Goal: Task Accomplishment & Management: Manage account settings

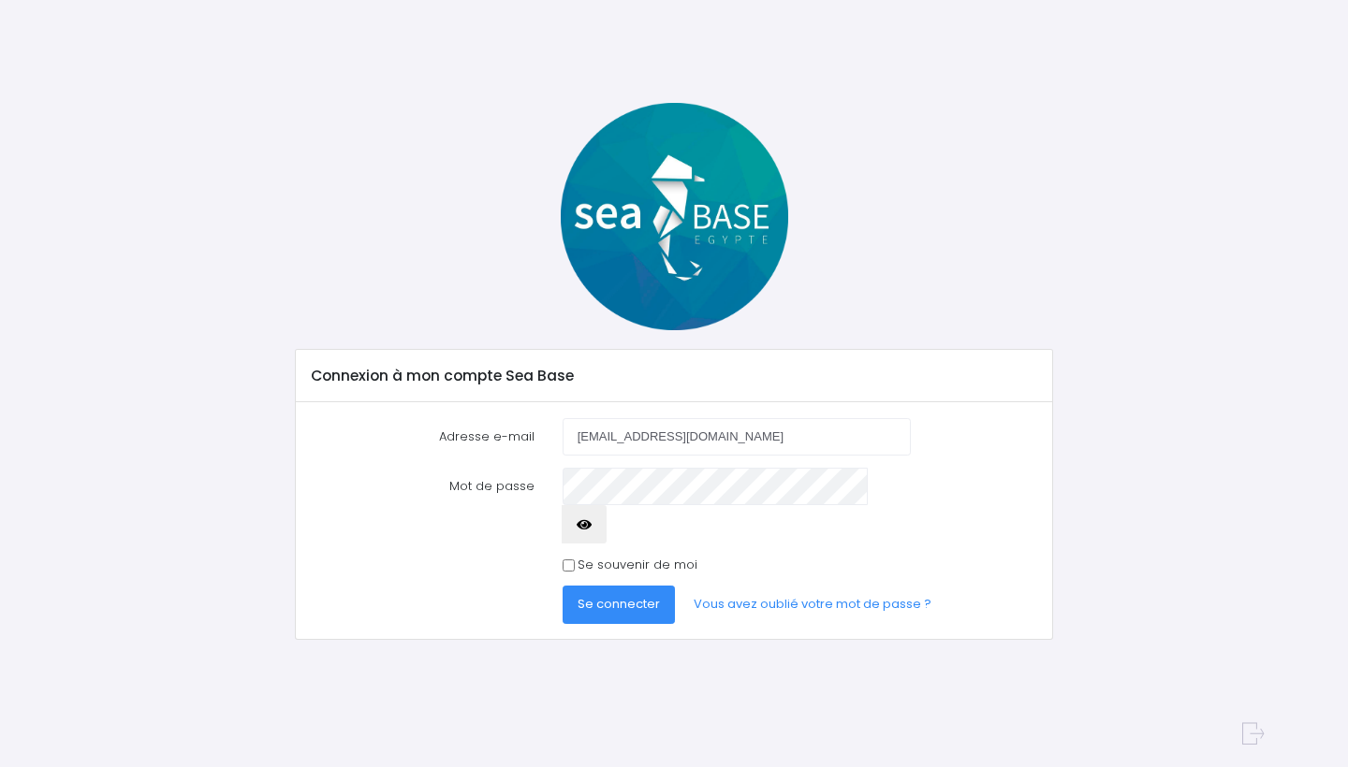
click at [808, 664] on div "Connexion à mon compte Sea Base Adresse e-mail [EMAIL_ADDRESS][DOMAIN_NAME] Mot…" at bounding box center [673, 402] width 1179 height 599
click at [606, 505] on button "button" at bounding box center [583, 523] width 45 height 37
click at [627, 595] on span "Se connecter" at bounding box center [618, 604] width 82 height 18
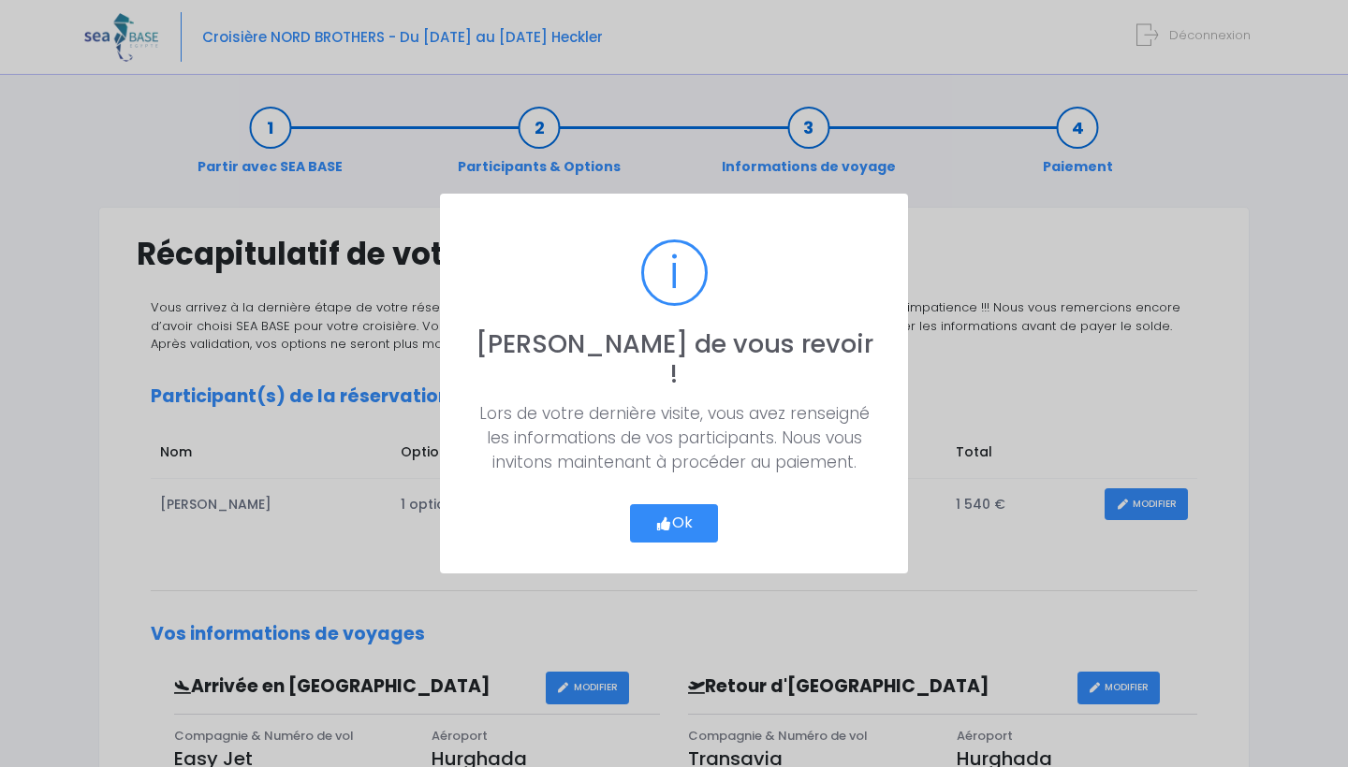
click at [684, 504] on button "Ok" at bounding box center [674, 523] width 88 height 39
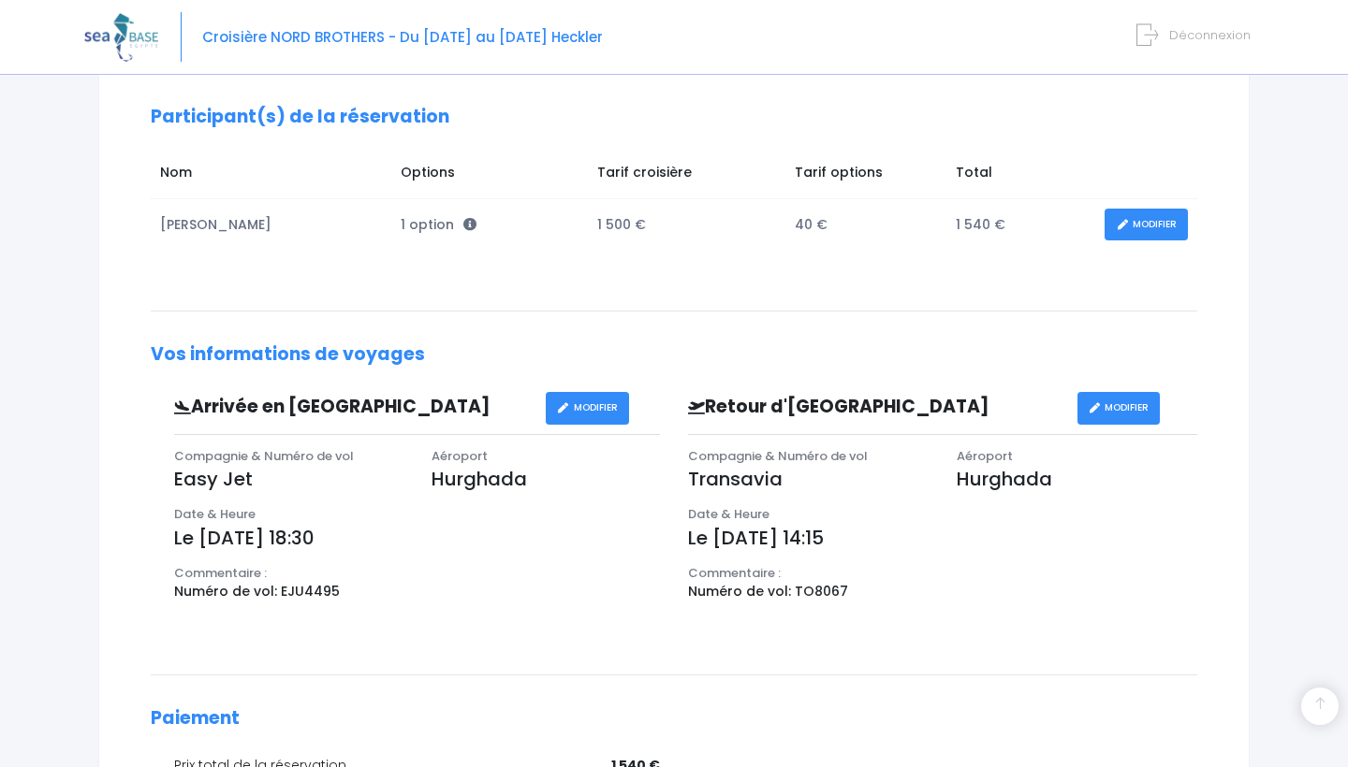
scroll to position [329, 0]
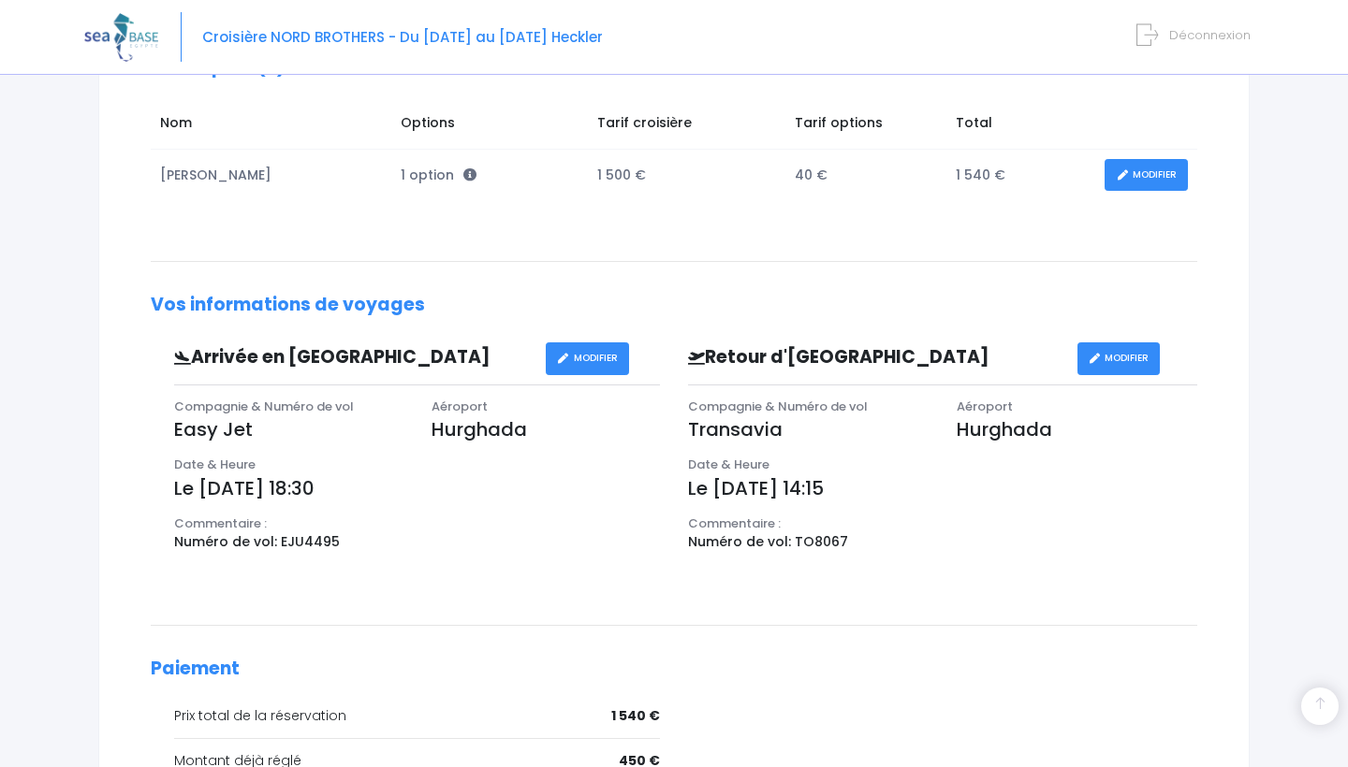
click at [598, 352] on link "MODIFIER" at bounding box center [587, 358] width 83 height 33
